Goal: Transaction & Acquisition: Purchase product/service

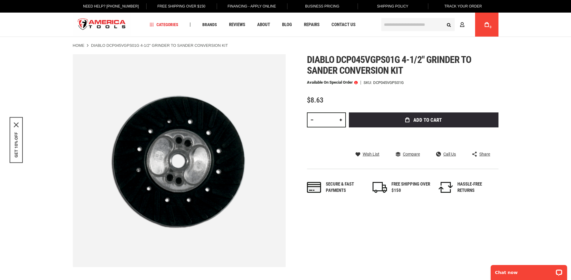
type input "**********"
click at [355, 82] on span at bounding box center [355, 82] width 3 height 4
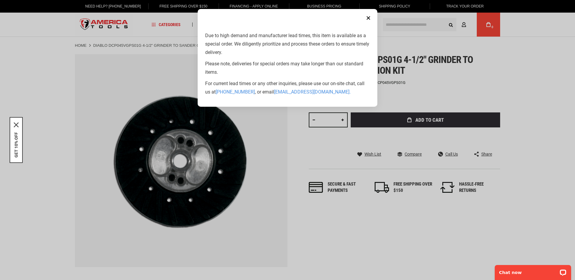
click at [369, 17] on button "Close" at bounding box center [368, 18] width 12 height 12
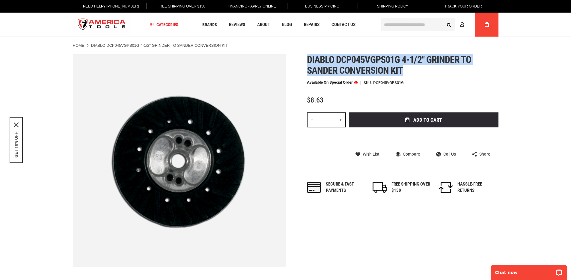
drag, startPoint x: 405, startPoint y: 74, endPoint x: 305, endPoint y: 61, distance: 100.9
click at [305, 61] on div "Skip to the end of the images gallery Skip to the beginning of the images galle…" at bounding box center [285, 160] width 425 height 213
copy span "Diablo dcp045vgps01g 4-1/2" grinder to sander conversion kit"
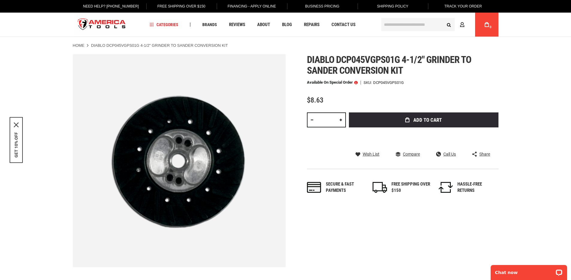
click at [339, 120] on link at bounding box center [340, 119] width 10 height 15
click at [338, 120] on link at bounding box center [340, 119] width 10 height 15
type input "*"
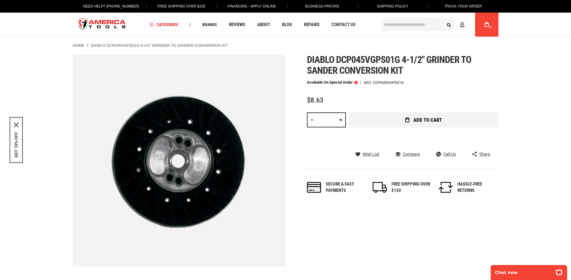
click at [387, 120] on button "Add to Cart" at bounding box center [423, 119] width 149 height 15
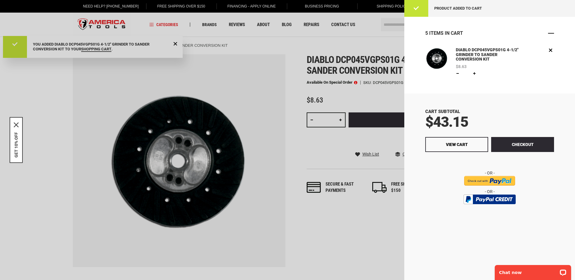
click at [551, 32] on span "Close" at bounding box center [551, 33] width 6 height 6
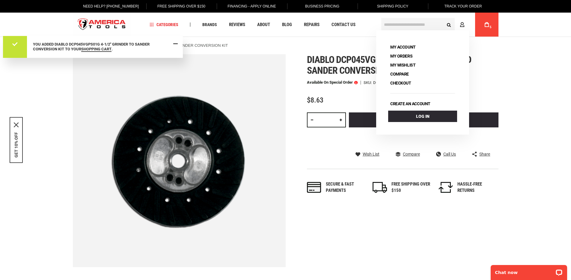
click at [174, 46] on span "Close Message" at bounding box center [175, 43] width 4 height 4
